Goal: Task Accomplishment & Management: Manage account settings

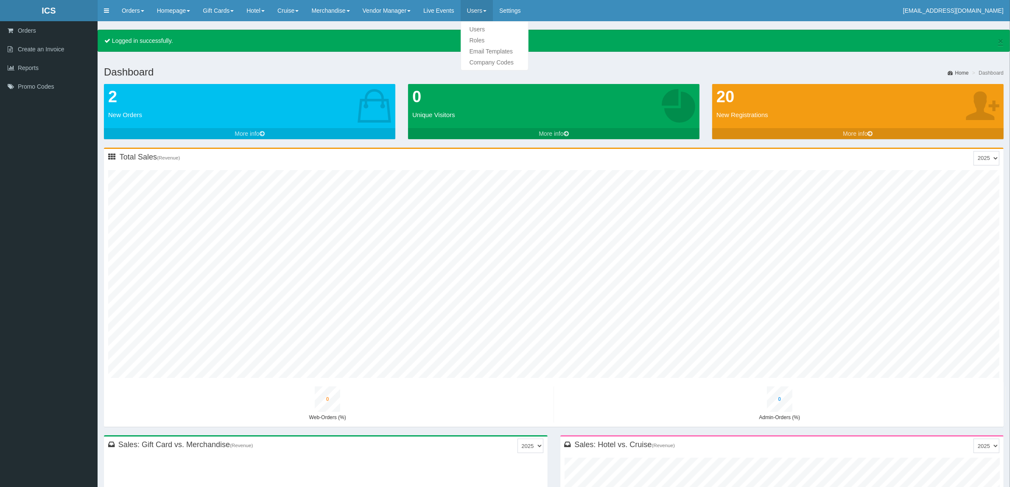
type input "0"
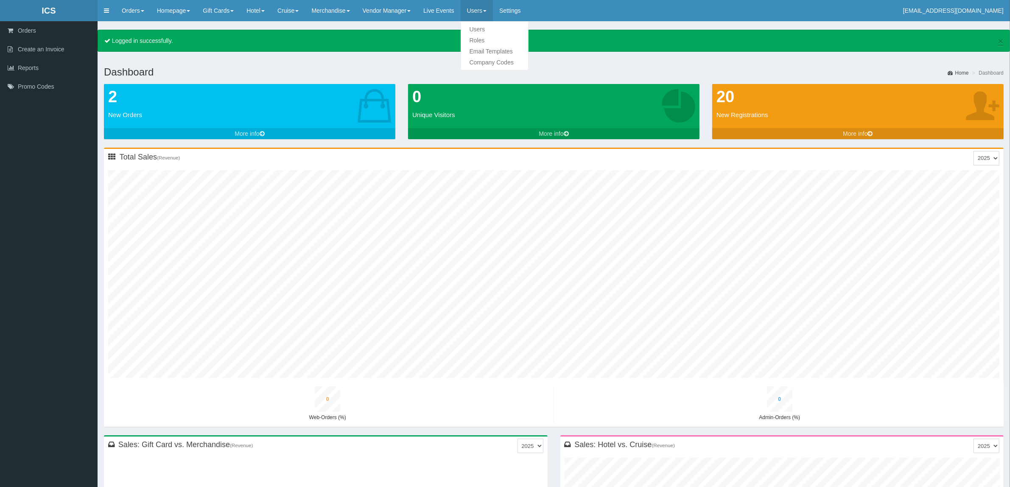
type input "0"
type input "1"
type input "0"
type input "1"
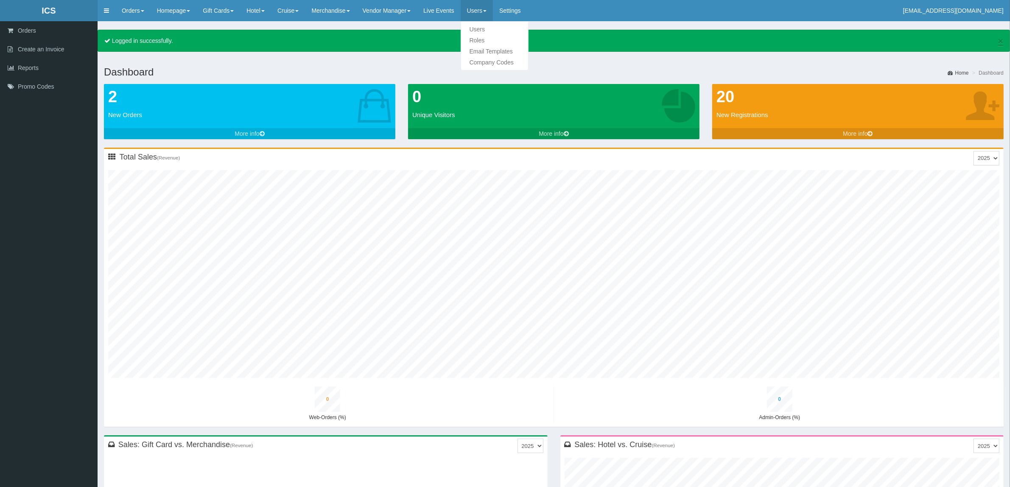
type input "0"
type input "1"
type input "0"
type input "1"
type input "0"
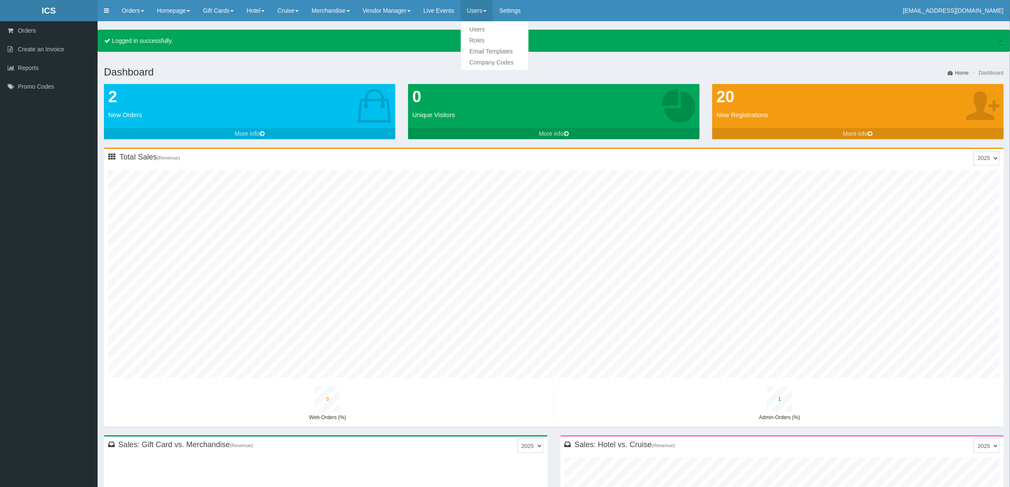
type input "2"
type input "0"
type input "2"
type input "0"
type input "2"
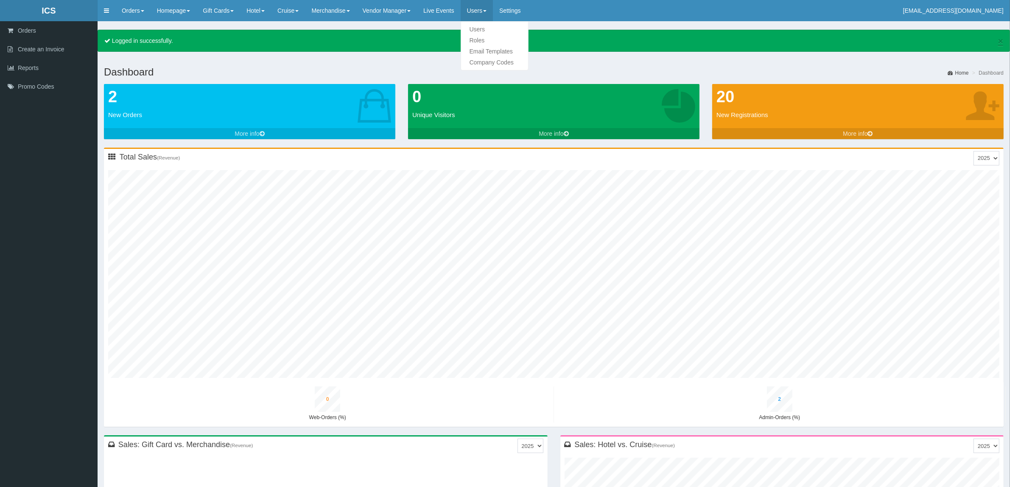
type input "0"
type input "2"
type input "0"
type input "3"
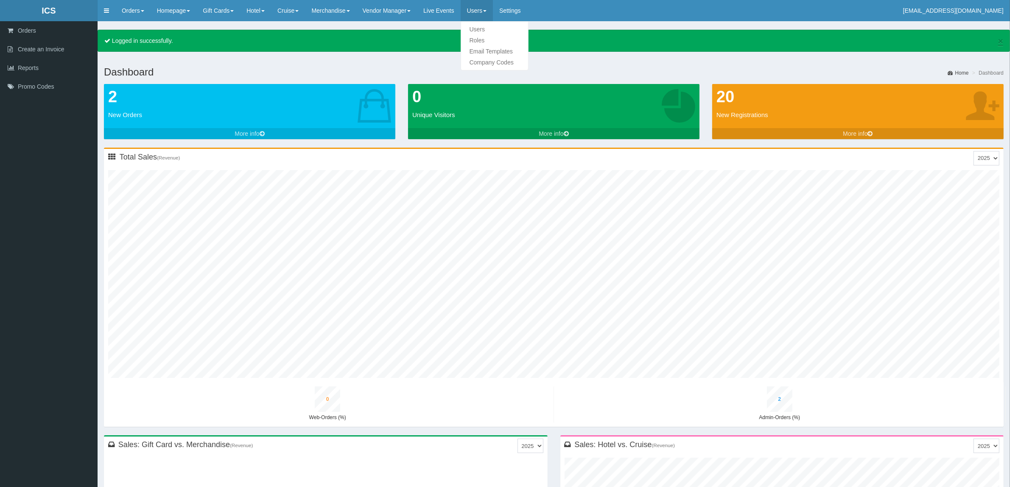
type input "0"
type input "3"
type input "0"
type input "4"
type input "0"
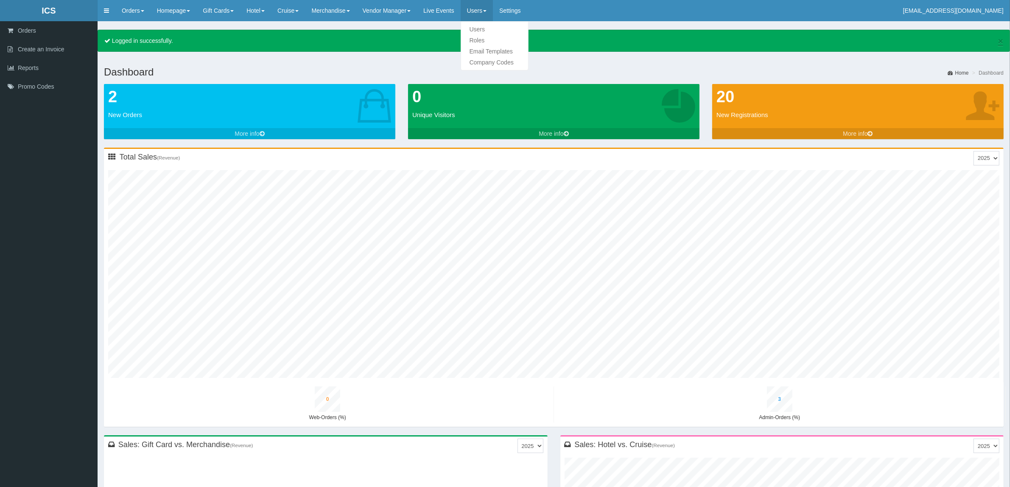
type input "4"
type input "0"
type input "5"
type input "0"
type input "5"
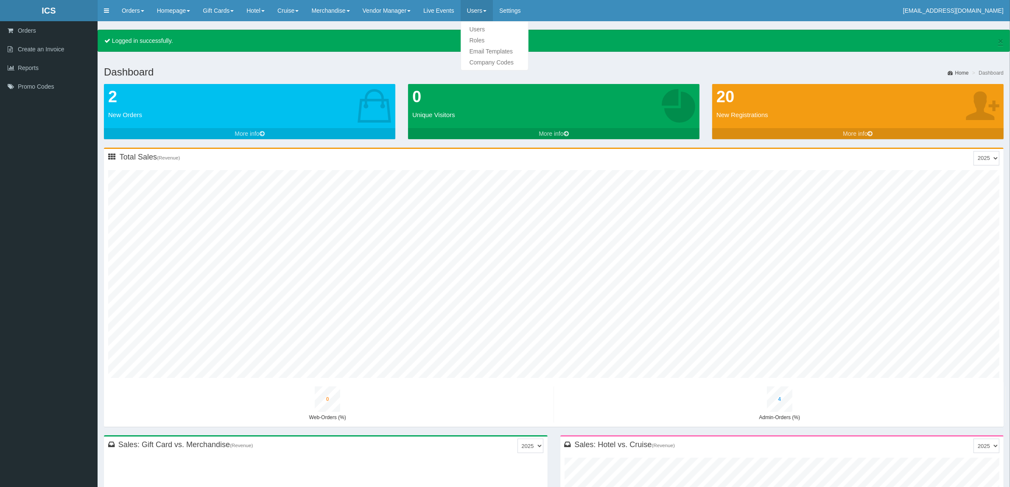
type input "0"
type input "7"
type input "0"
type input "7"
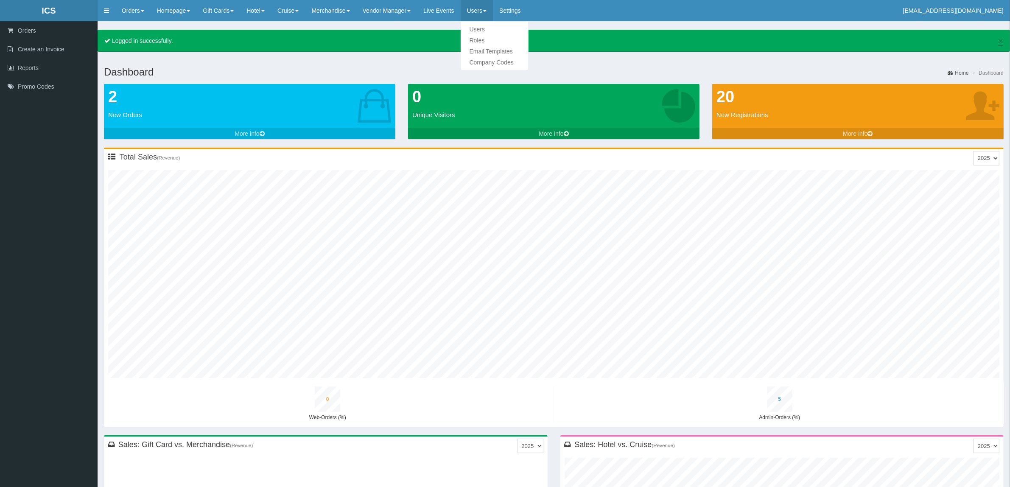
type input "0"
type input "8"
type input "0"
type input "8"
type input "0"
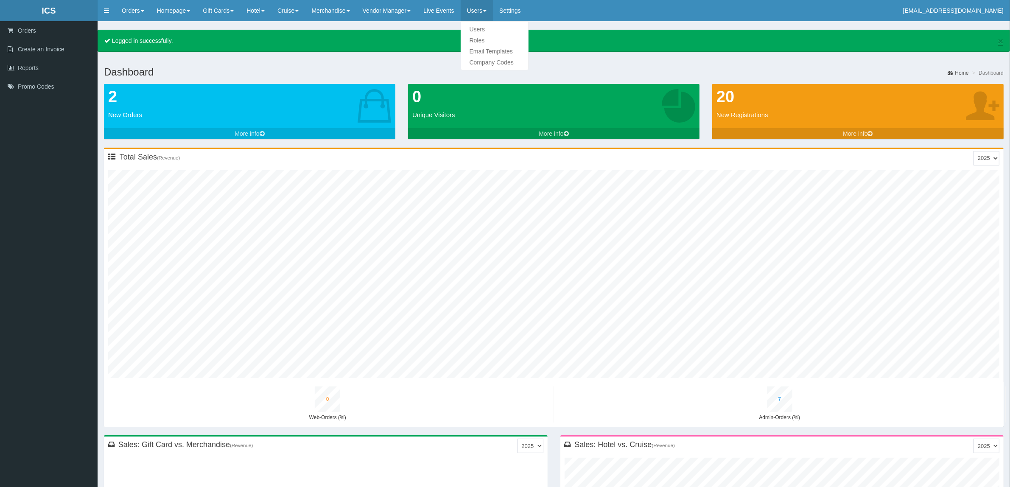
type input "9"
type input "0"
type input "9"
type input "0"
type input "11"
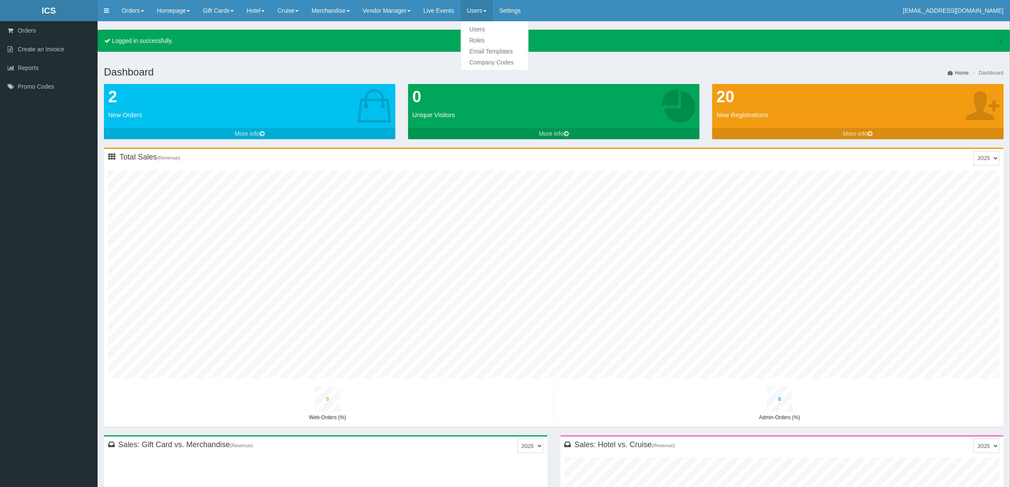
type input "0"
type input "11"
type input "0"
type input "13"
type input "0"
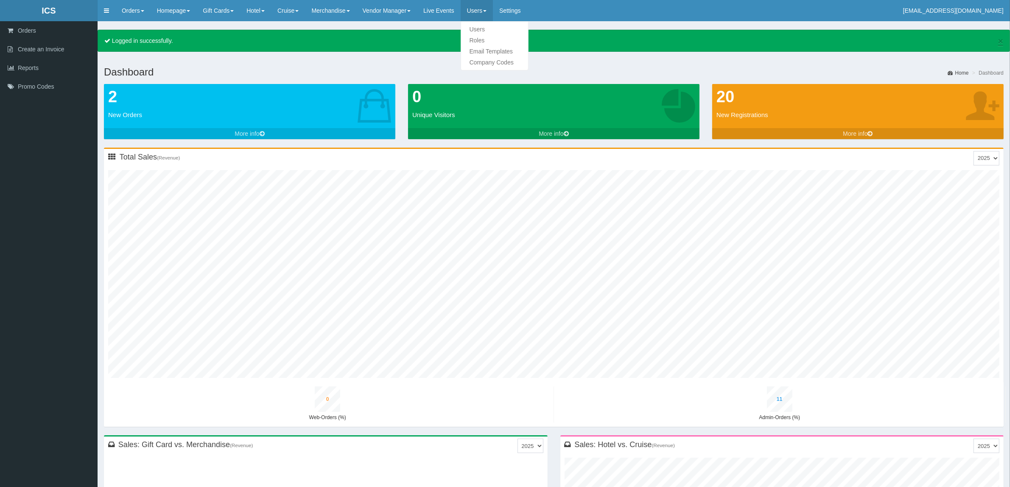
type input "12"
type input "0"
type input "14"
type input "1"
type input "14"
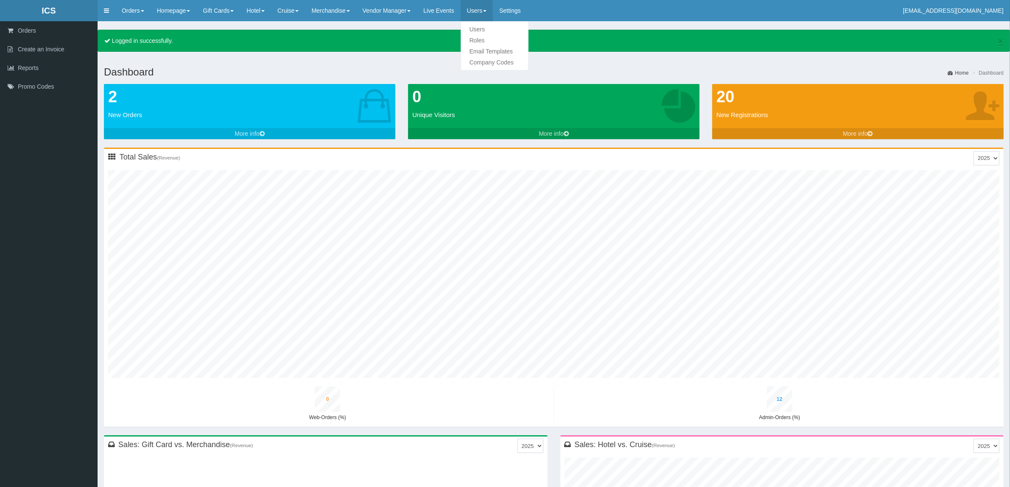
type input "0"
type input "16"
type input "1"
type input "16"
type input "0"
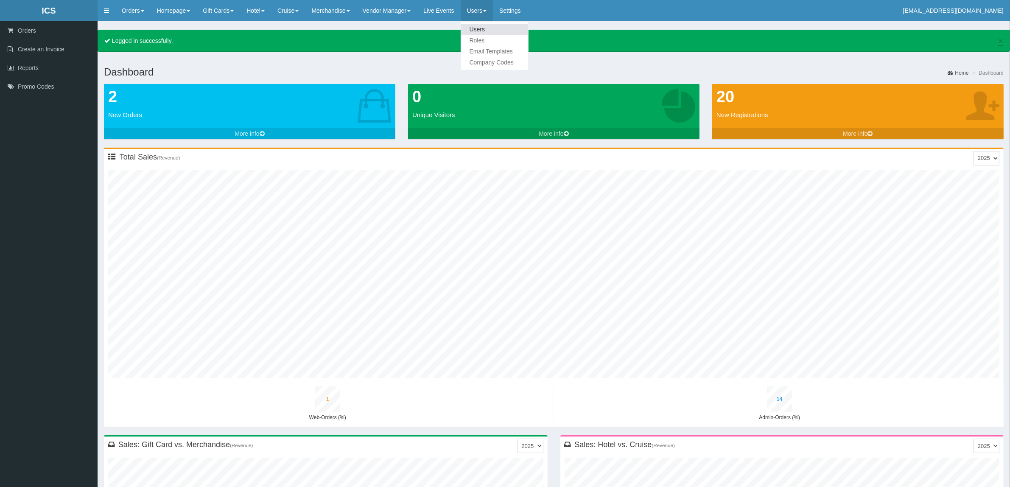
type input "18"
type input "1"
type input "7"
type input "1"
type input "18"
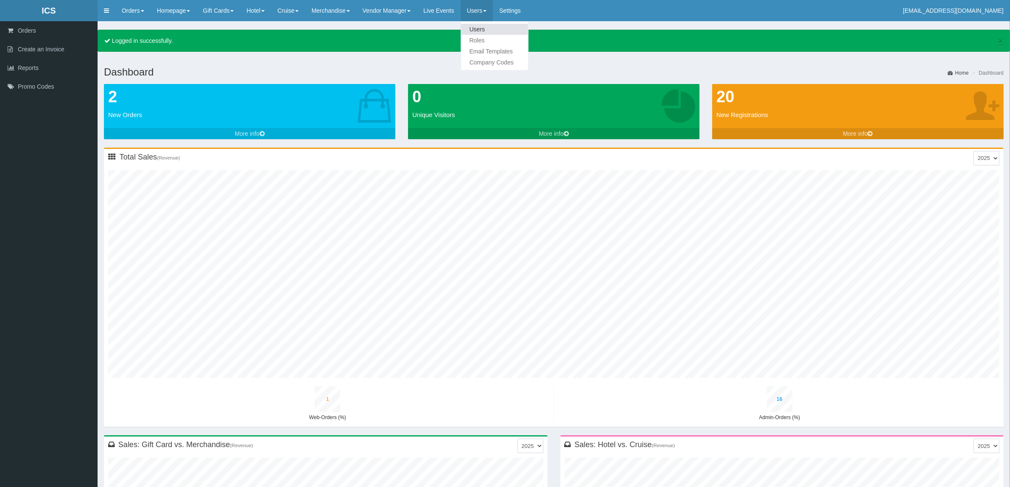
type input "0"
type input "20"
type input "2"
type input "9"
type input "1"
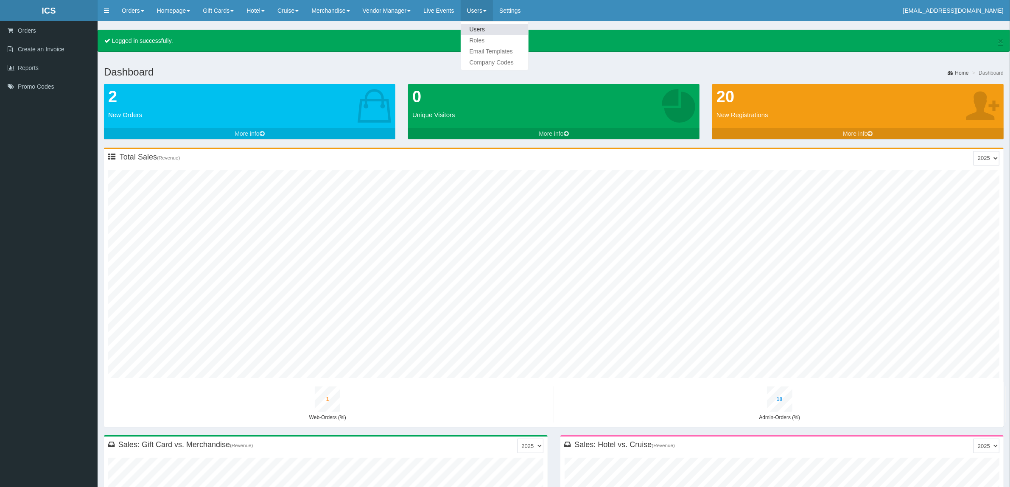
type input "20"
type input "1"
type input "22"
type input "2"
type input "10"
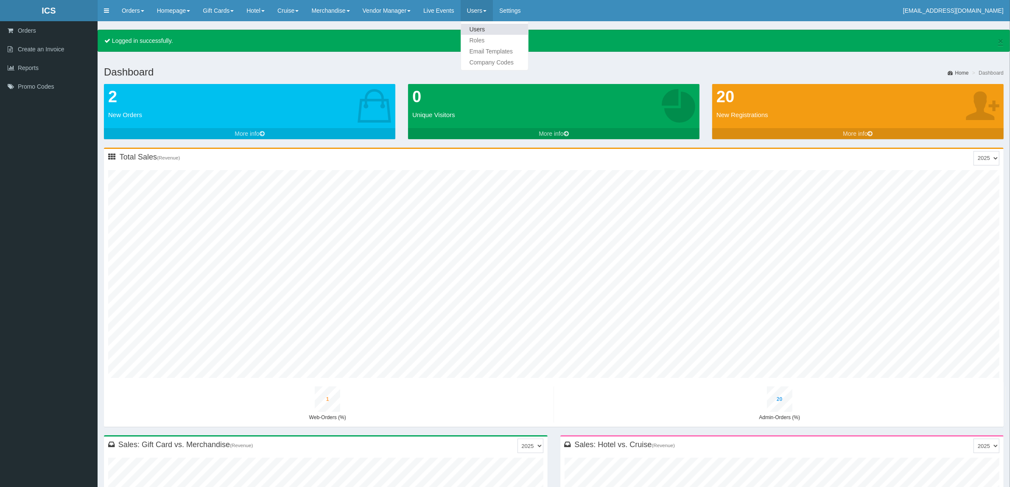
type input "1"
type input "22"
type input "1"
type input "25"
type input "2"
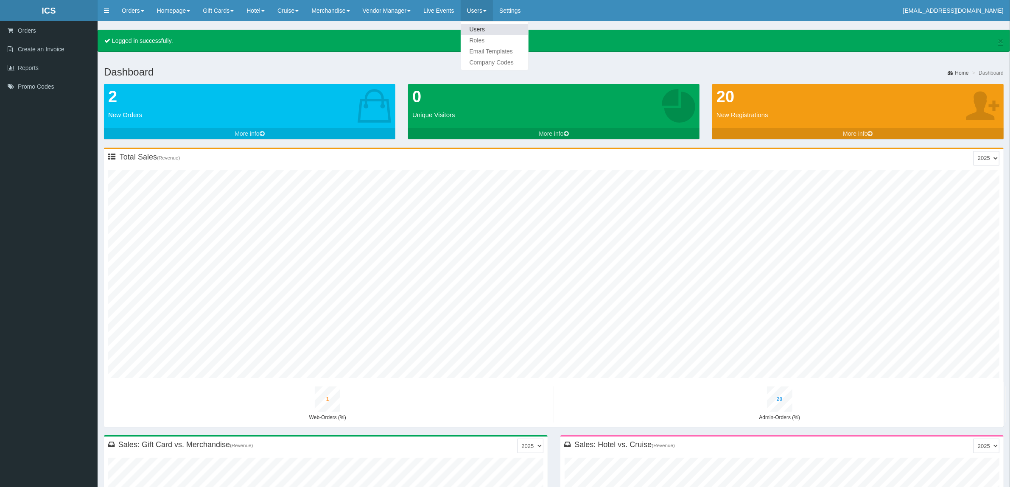
type input "12"
type input "1"
type input "24"
type input "1"
type input "27"
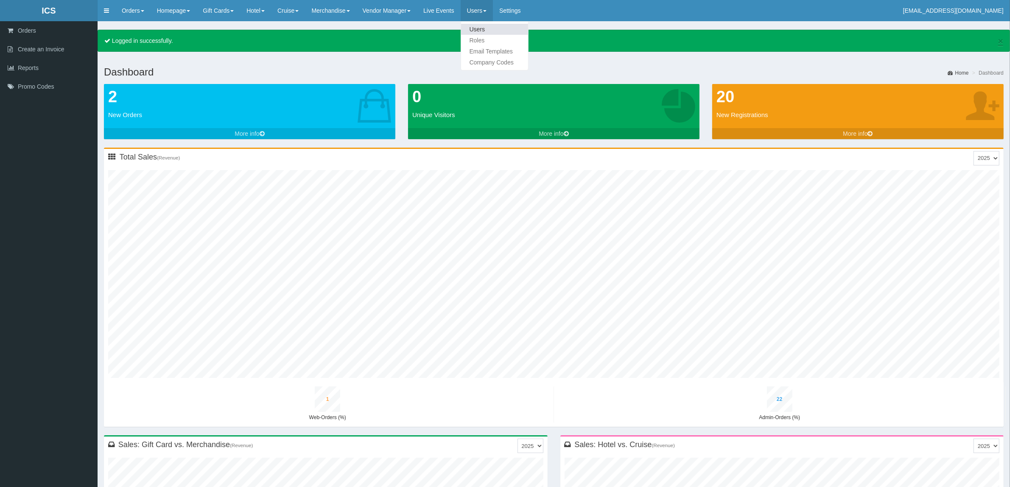
type input "2"
type input "13"
type input "1"
type input "26"
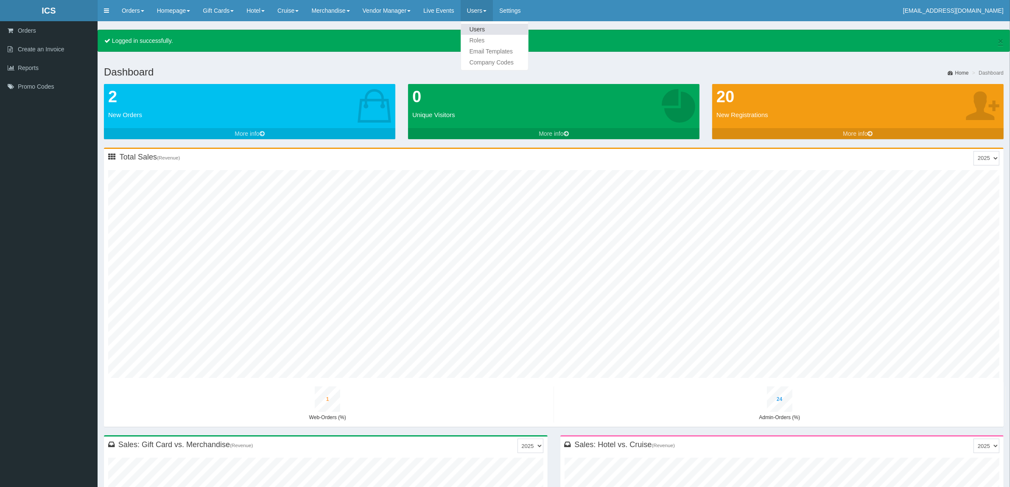
type input "1"
type input "29"
type input "3"
type input "15"
type input "1"
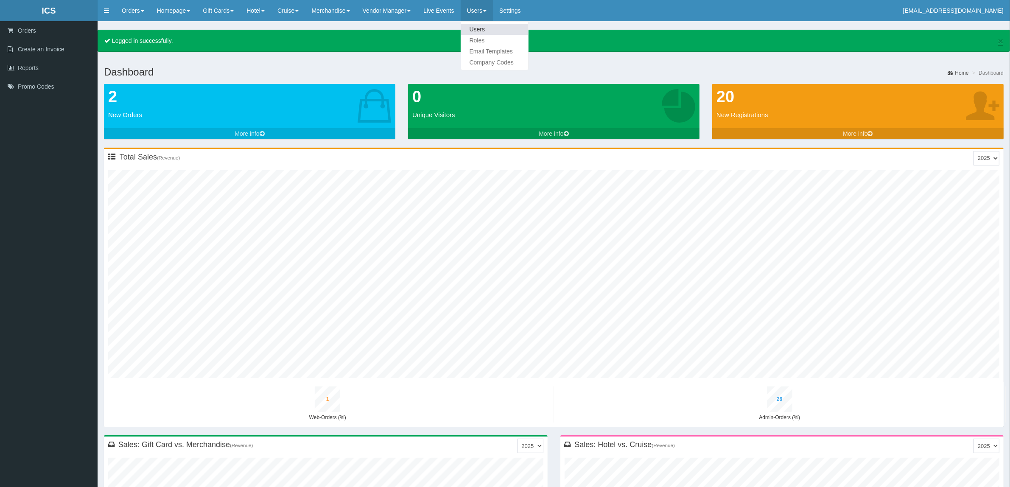
type input "29"
type input "1"
type input "31"
type input "3"
type input "17"
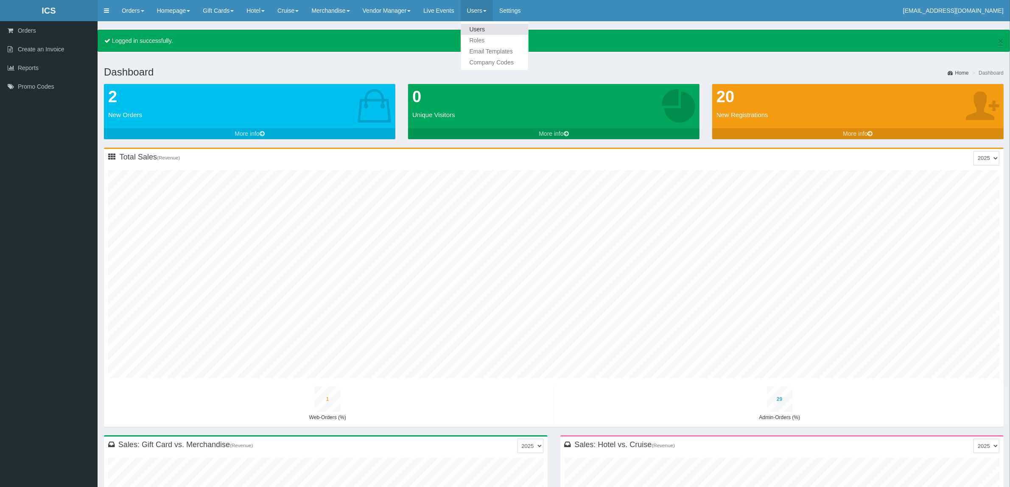
type input "1"
type input "31"
type input "1"
type input "34"
type input "3"
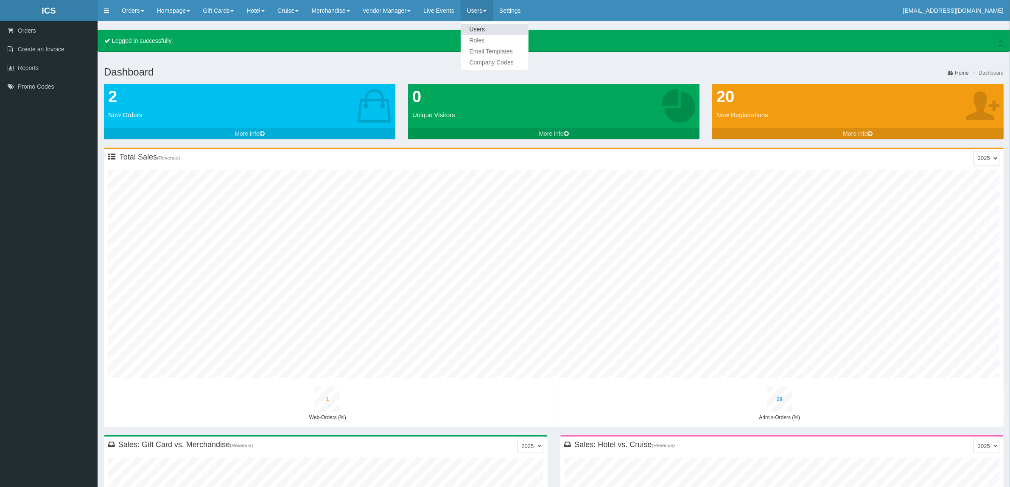
type input "18"
type input "1"
type input "33"
type input "1"
type input "36"
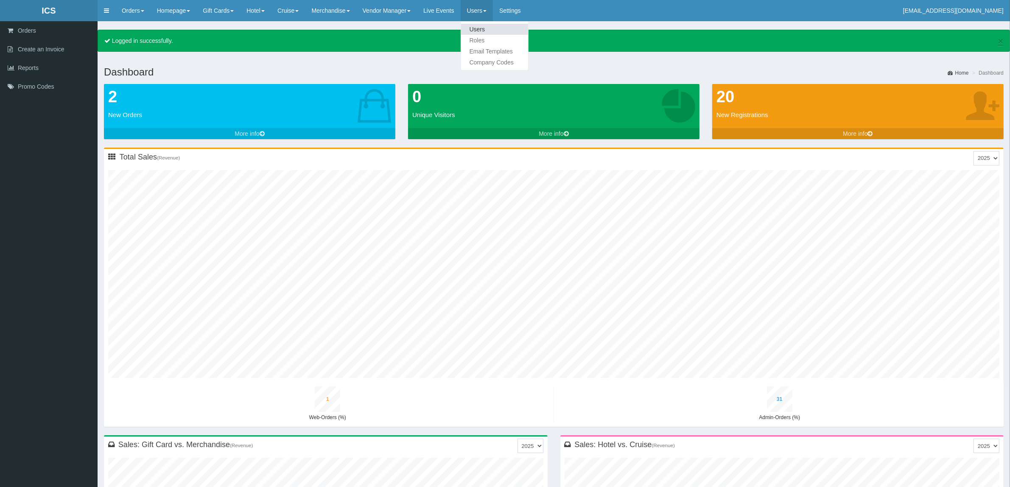
type input "4"
type input "20"
type input "1"
type input "36"
type input "1"
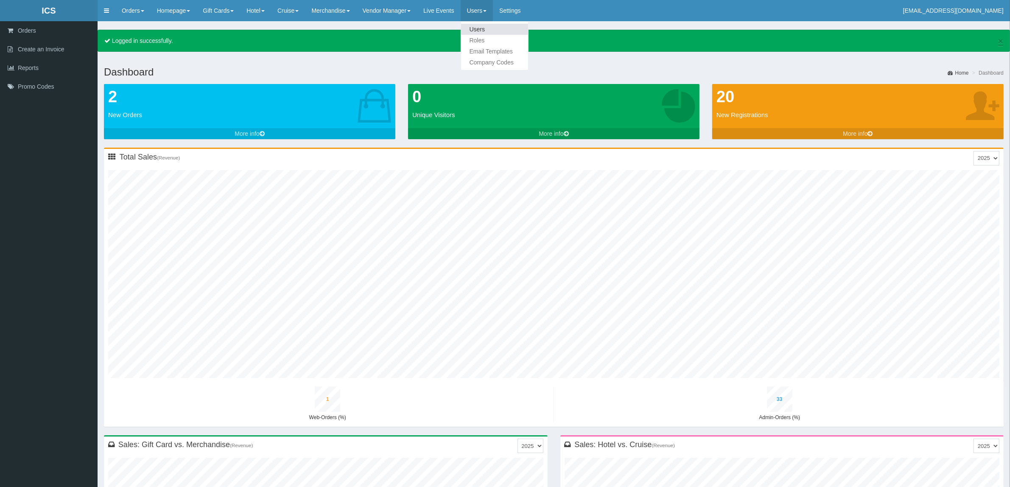
type input "39"
type input "4"
type input "22"
type input "1"
type input "38"
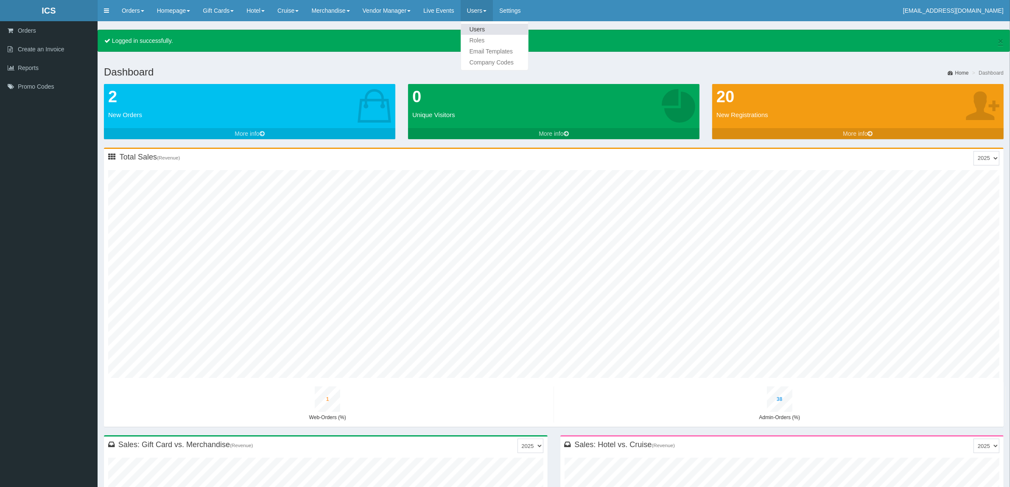
type input "1"
type input "41"
type input "5"
type input "24"
type input "1"
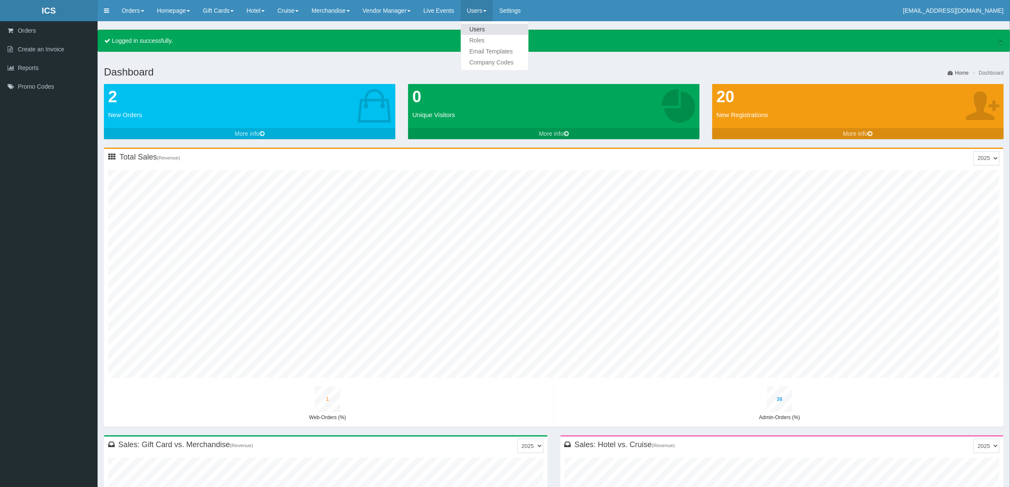
type input "41"
type input "1"
type input "44"
type input "5"
type input "26"
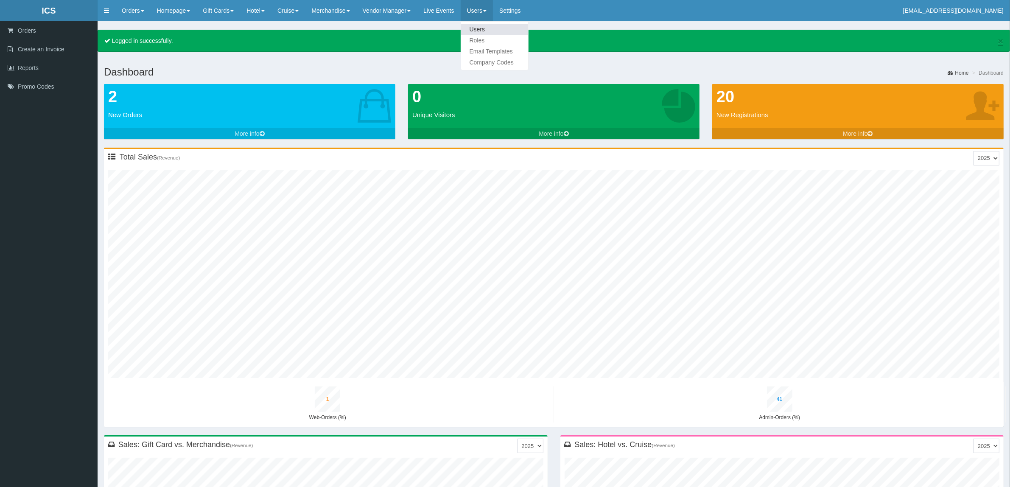
type input "2"
type input "43"
type input "1"
type input "46"
type input "5"
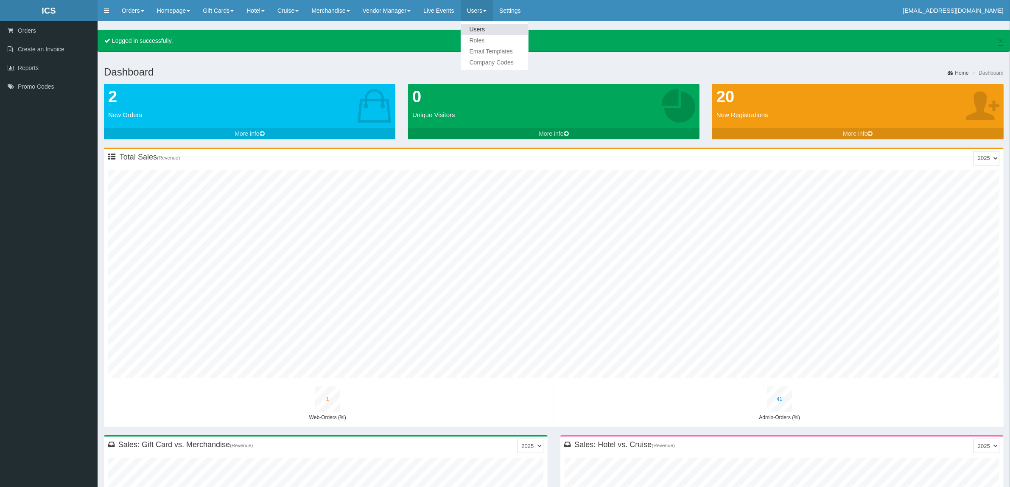
type input "28"
type input "2"
type input "46"
type input "1"
type input "49"
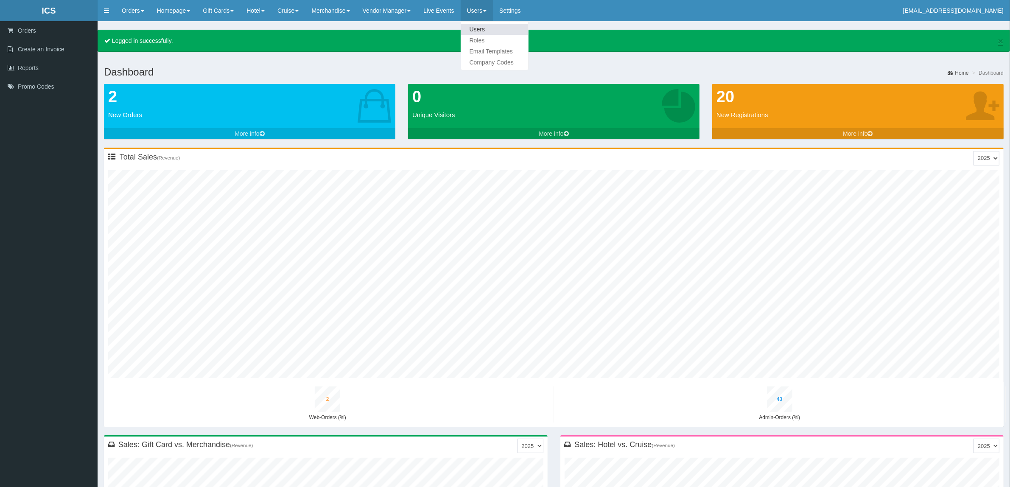
type input "6"
type input "30"
type input "2"
type input "48"
type input "1"
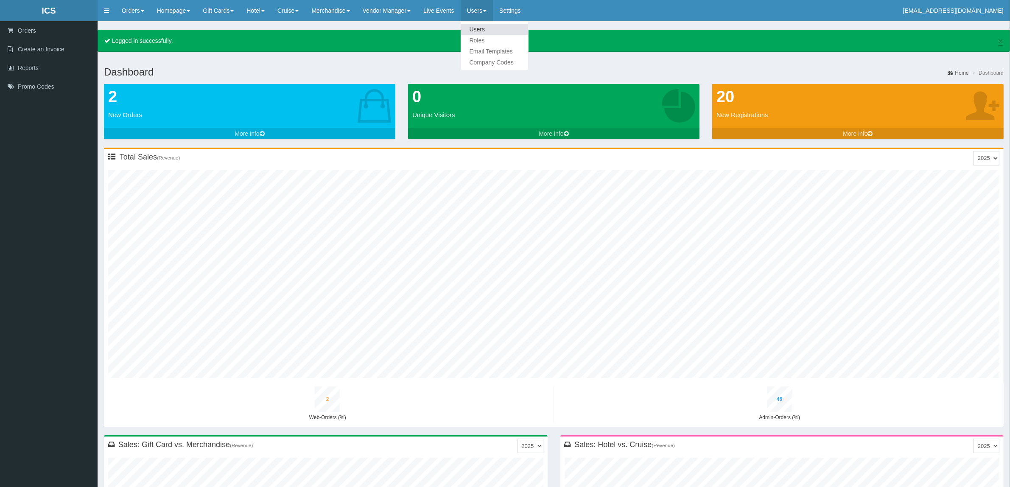
type input "52"
type input "6"
type input "32"
click at [488, 24] on link "Users" at bounding box center [494, 29] width 67 height 11
type input "2"
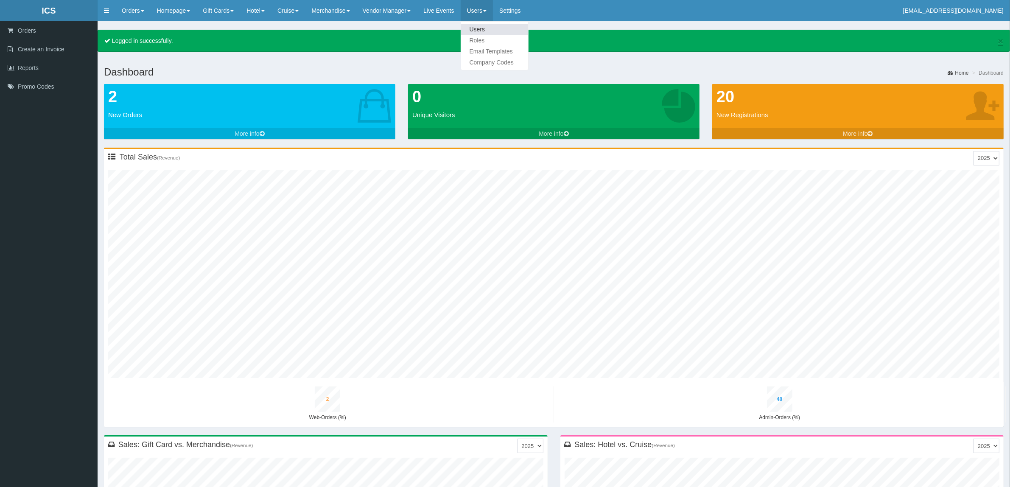
type input "51"
type input "1"
type input "54"
type input "6"
type input "34"
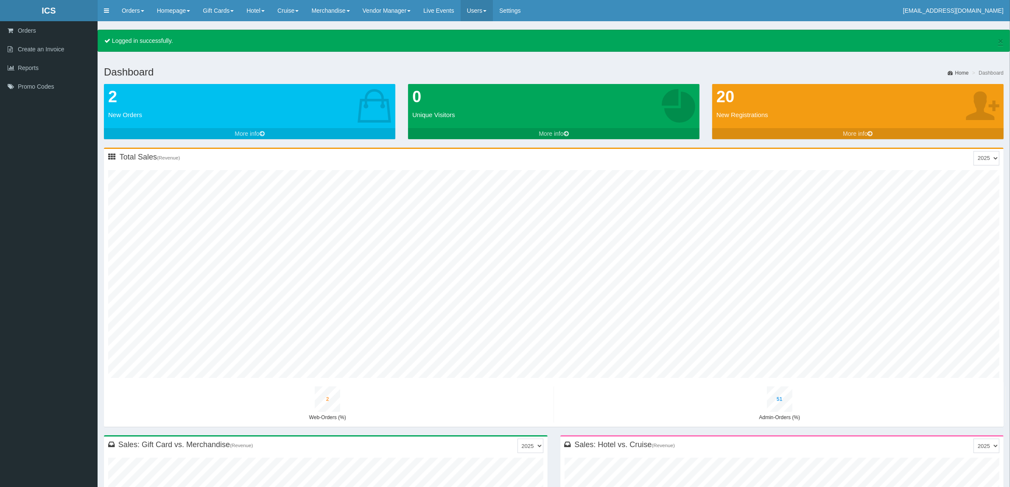
type input "2"
type input "53"
type input "1"
type input "57"
type input "7"
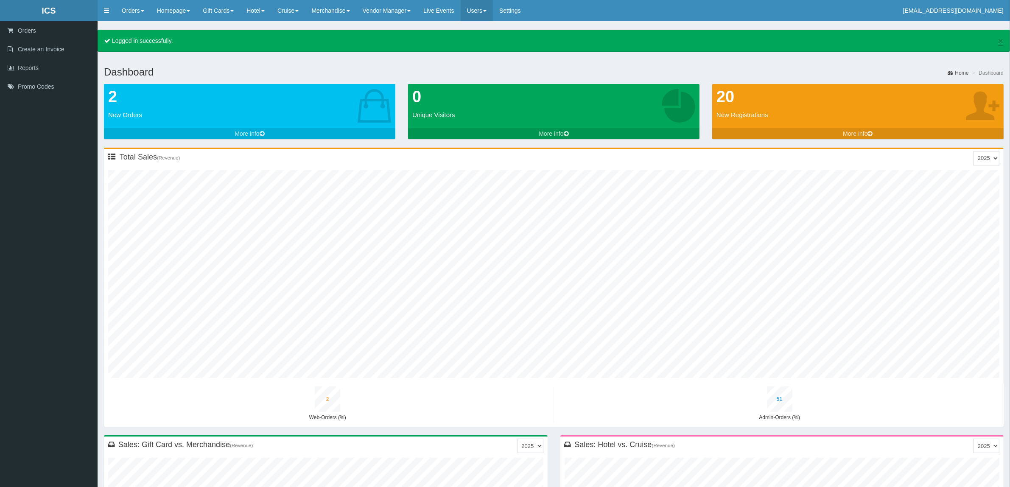
type input "37"
type input "2"
type input "56"
type input "1"
type input "59"
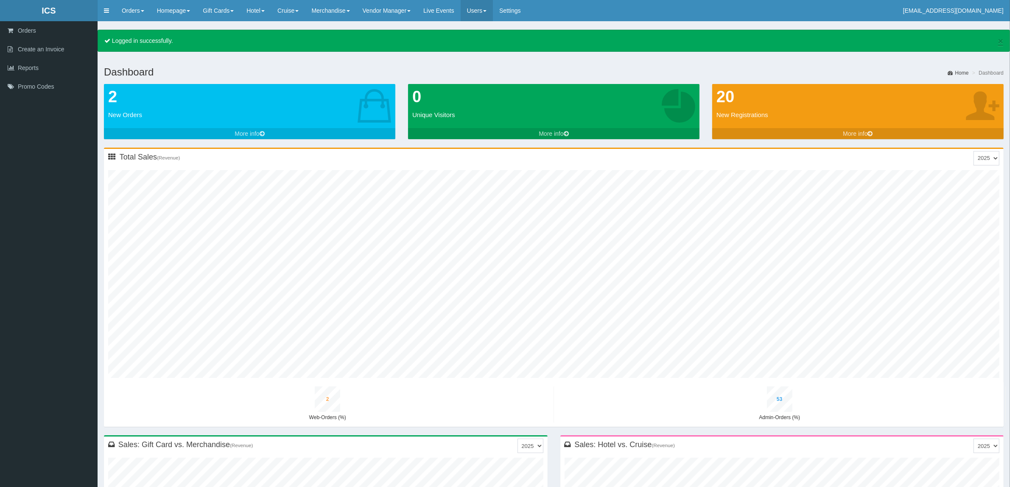
type input "7"
type input "39"
type input "2"
type input "58"
type input "1"
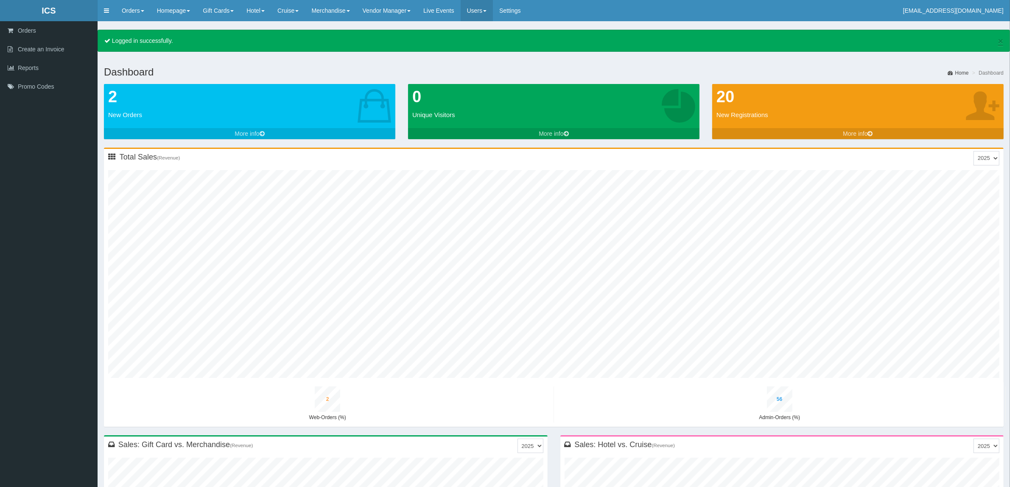
type input "62"
type input "8"
type input "41"
type input "2"
type input "61"
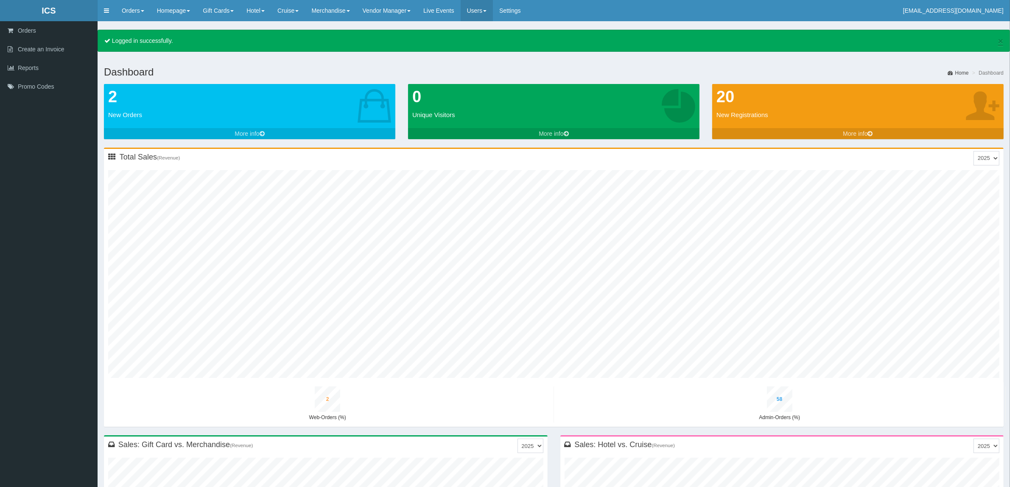
type input "1"
type input "64"
type input "8"
type input "43"
type input "2"
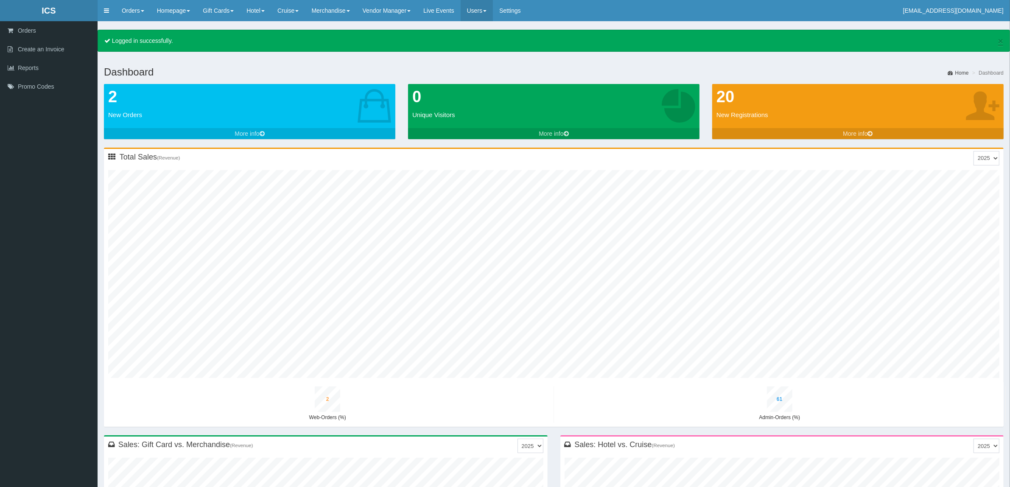
type input "63"
type input "1"
type input "66"
type input "9"
type input "46"
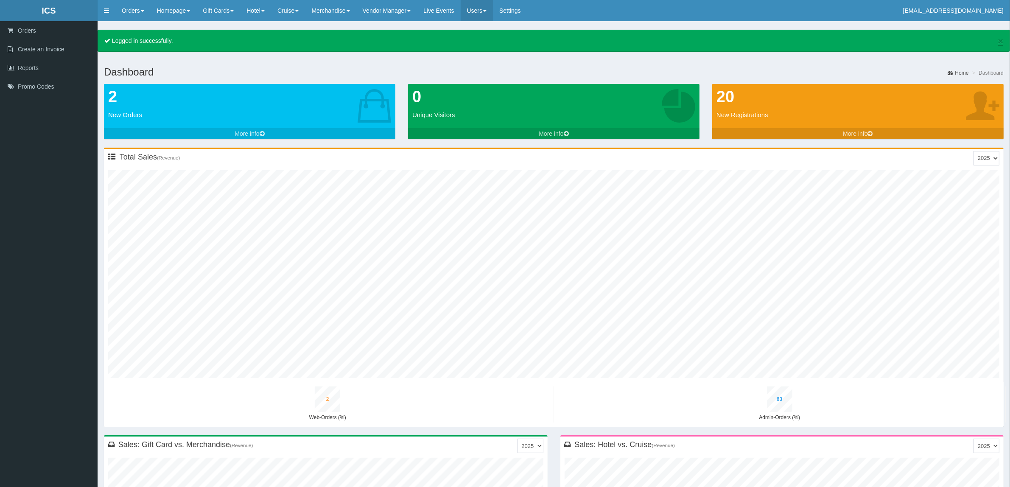
type input "2"
type input "66"
type input "2"
type input "69"
type input "9"
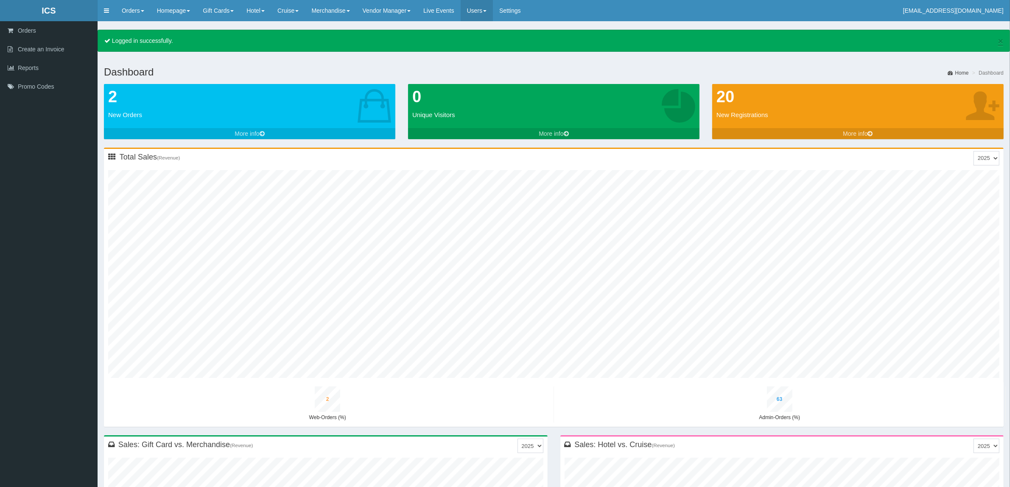
type input "48"
type input "2"
type input "68"
type input "2"
type input "71"
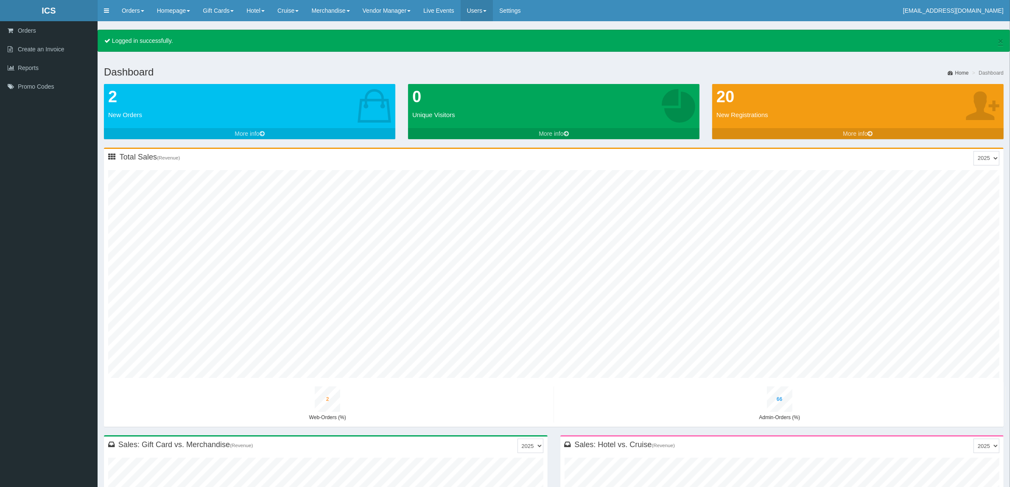
type input "9"
type input "50"
type input "3"
type input "70"
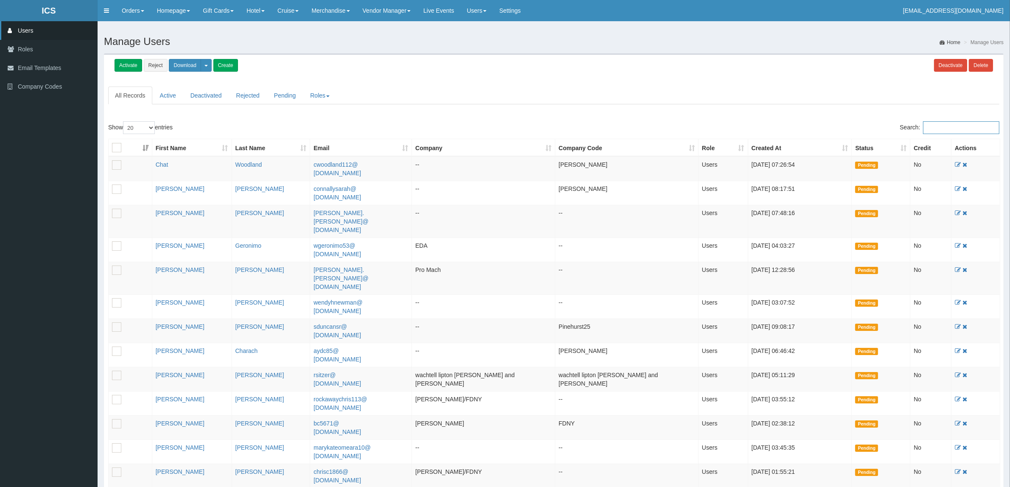
click at [943, 134] on input "Search:" at bounding box center [961, 127] width 76 height 13
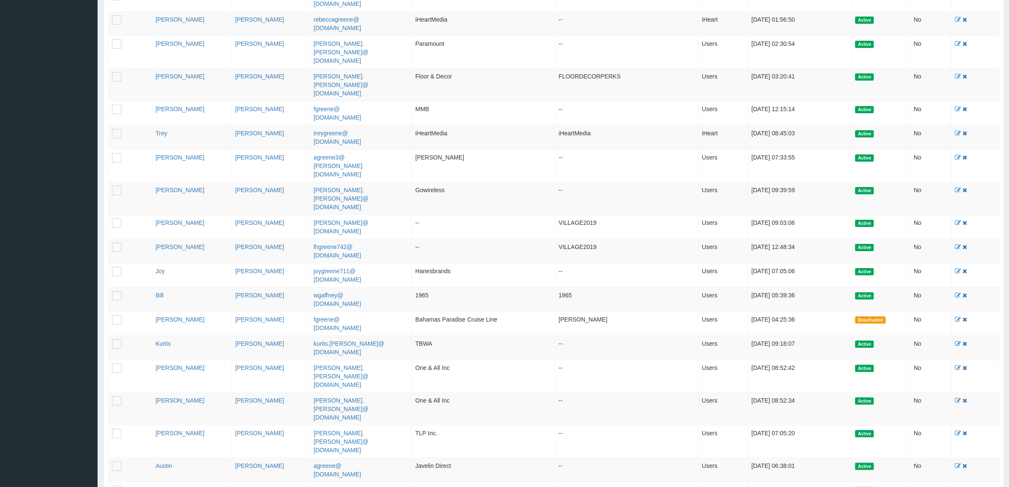
scroll to position [208, 0]
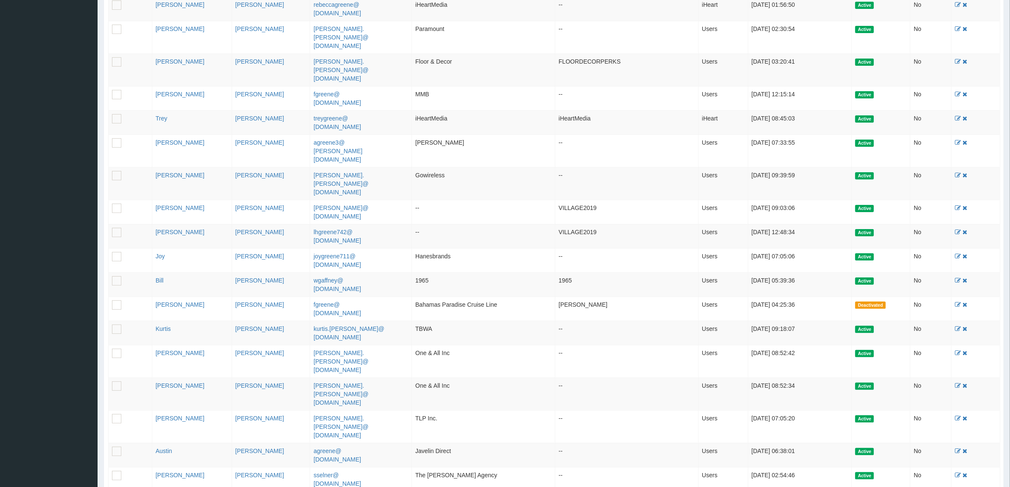
type input "[PERSON_NAME]"
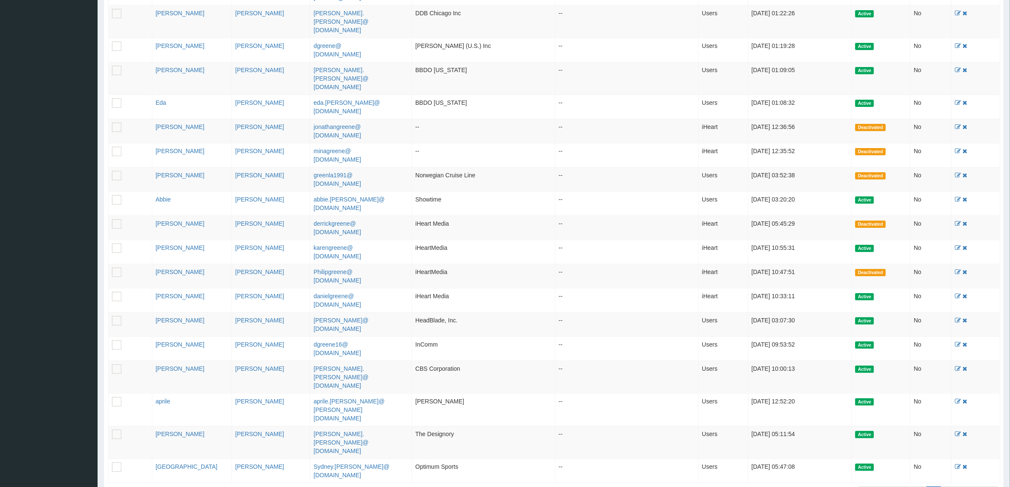
click at [944, 487] on link "3" at bounding box center [948, 494] width 14 height 14
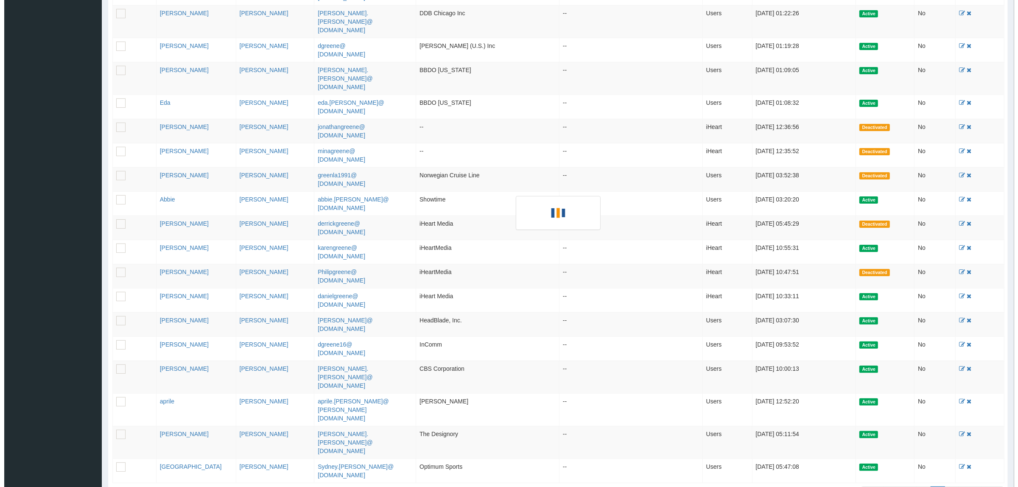
scroll to position [0, 0]
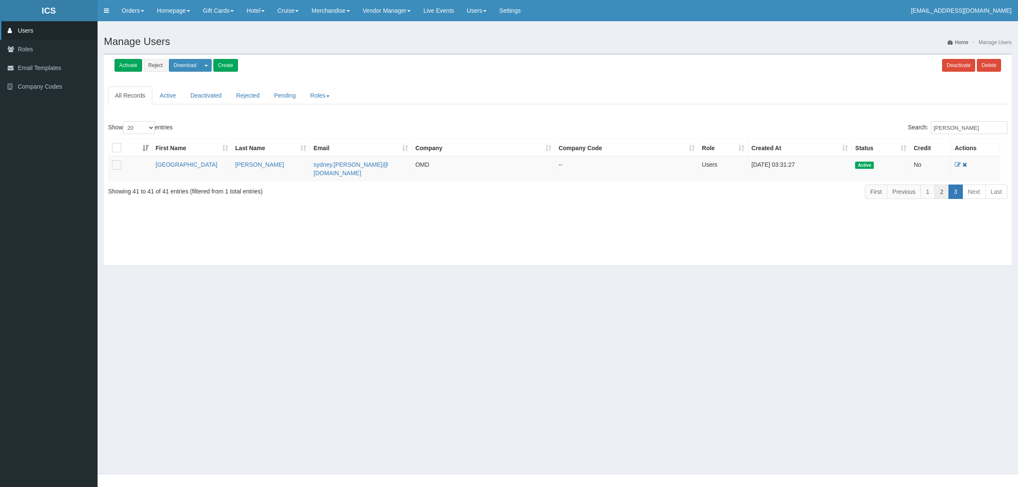
click at [937, 191] on link "2" at bounding box center [942, 192] width 14 height 14
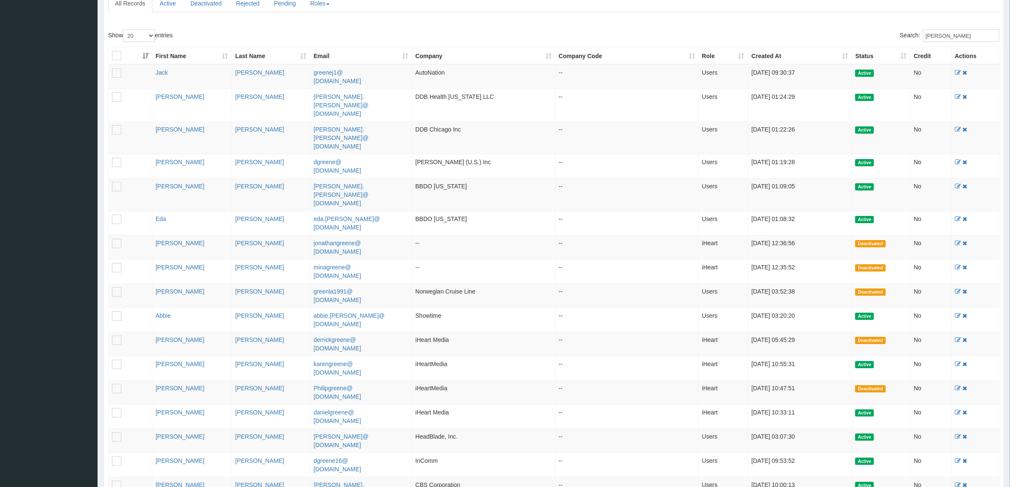
scroll to position [208, 0]
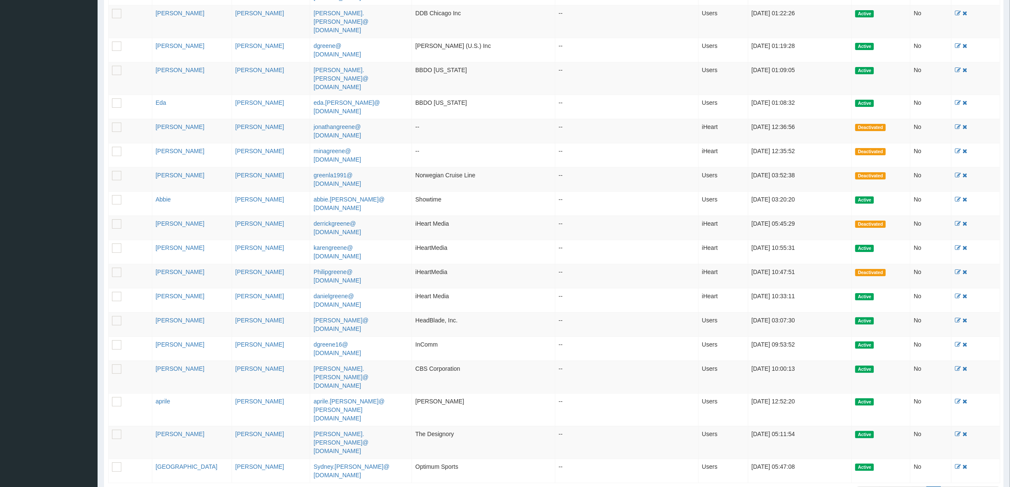
click at [918, 487] on link "1" at bounding box center [920, 494] width 14 height 14
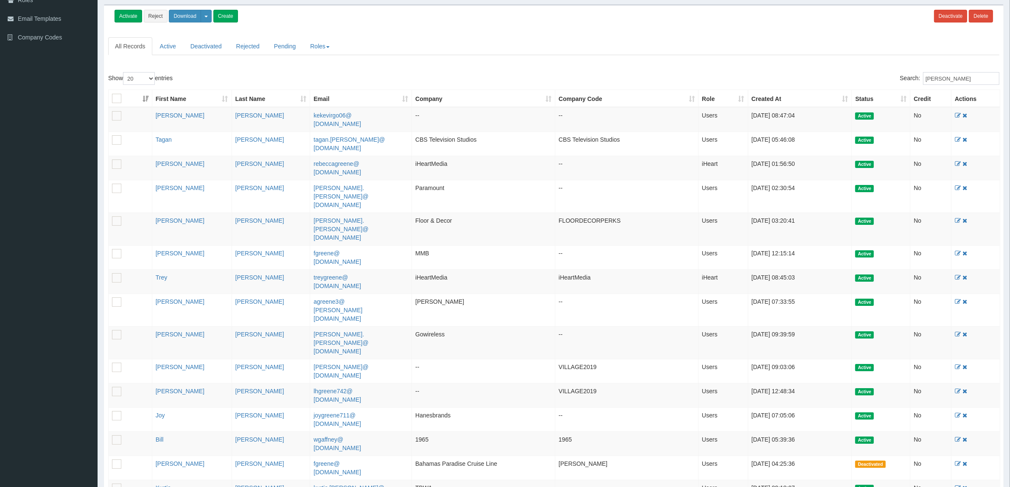
scroll to position [0, 0]
